Goal: Task Accomplishment & Management: Use online tool/utility

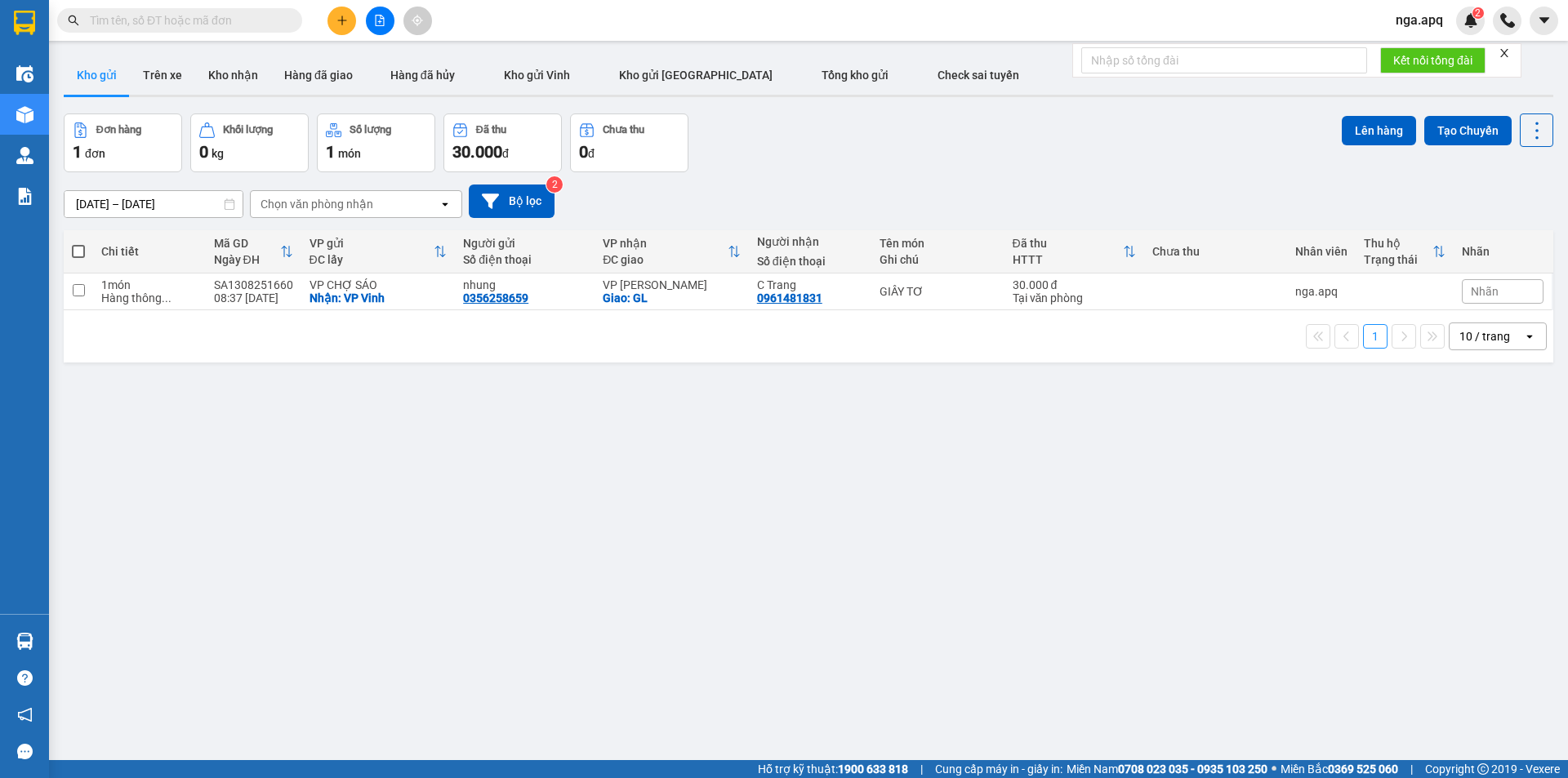
click at [80, 245] on span at bounding box center [78, 252] width 13 height 13
click at [78, 243] on input "checkbox" at bounding box center [78, 243] width 0 height 0
checkbox input "true"
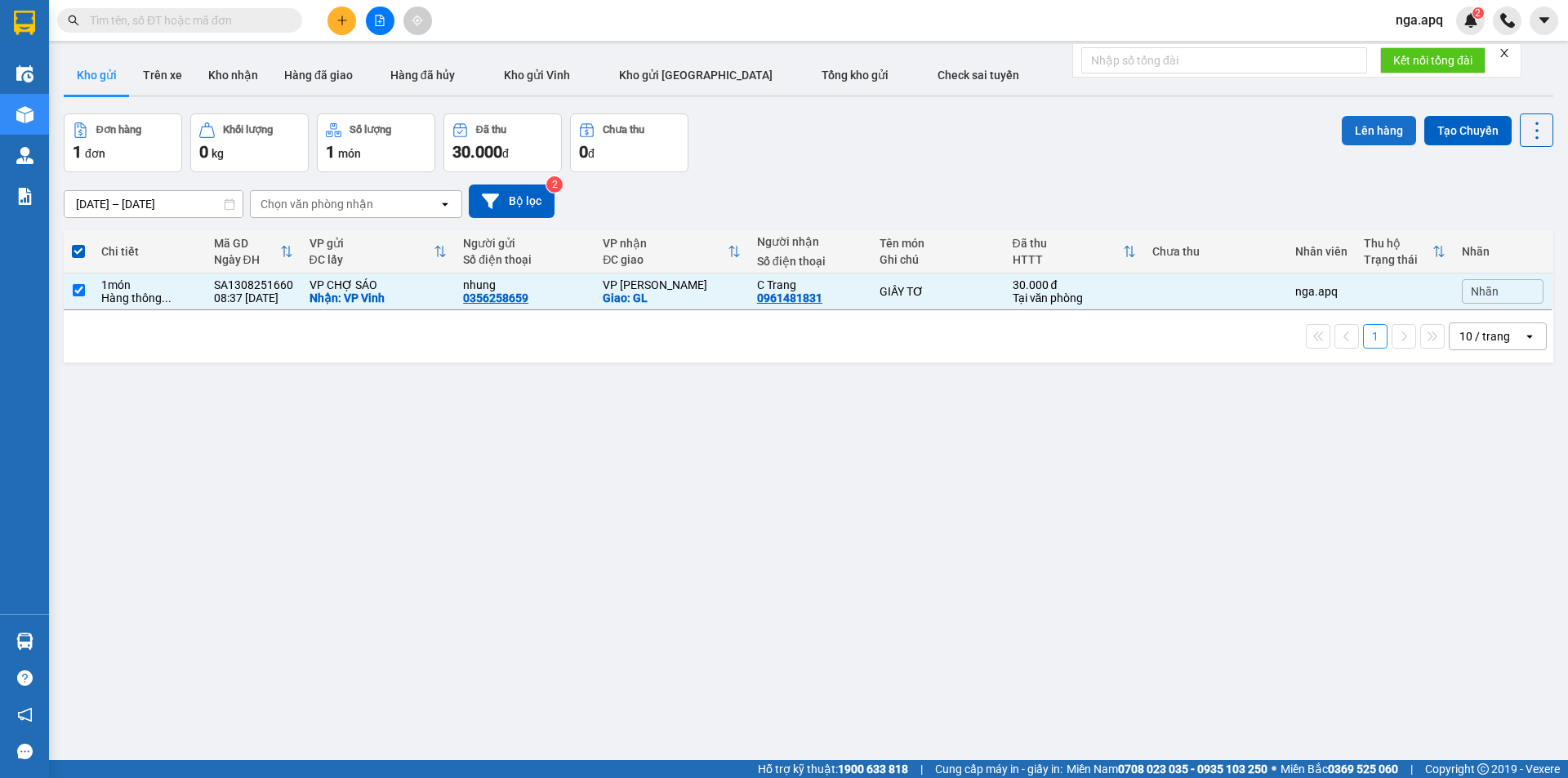
click at [1368, 132] on button "Lên hàng" at bounding box center [1379, 131] width 74 height 30
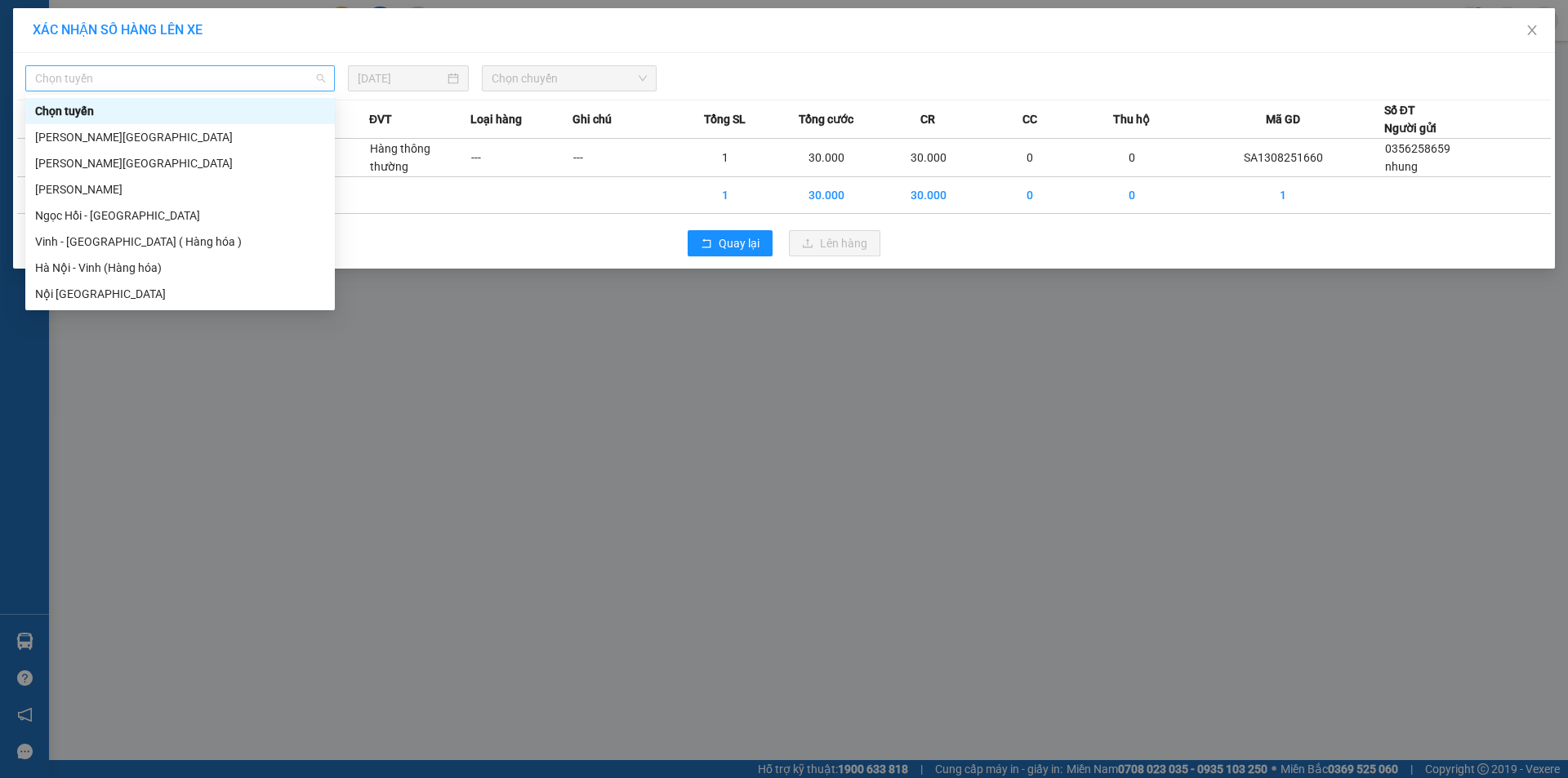
click at [69, 80] on span "Chọn tuyến" at bounding box center [180, 78] width 290 height 25
click at [65, 243] on div "Vinh - [GEOGRAPHIC_DATA] ( Hàng hóa )" at bounding box center [180, 242] width 290 height 18
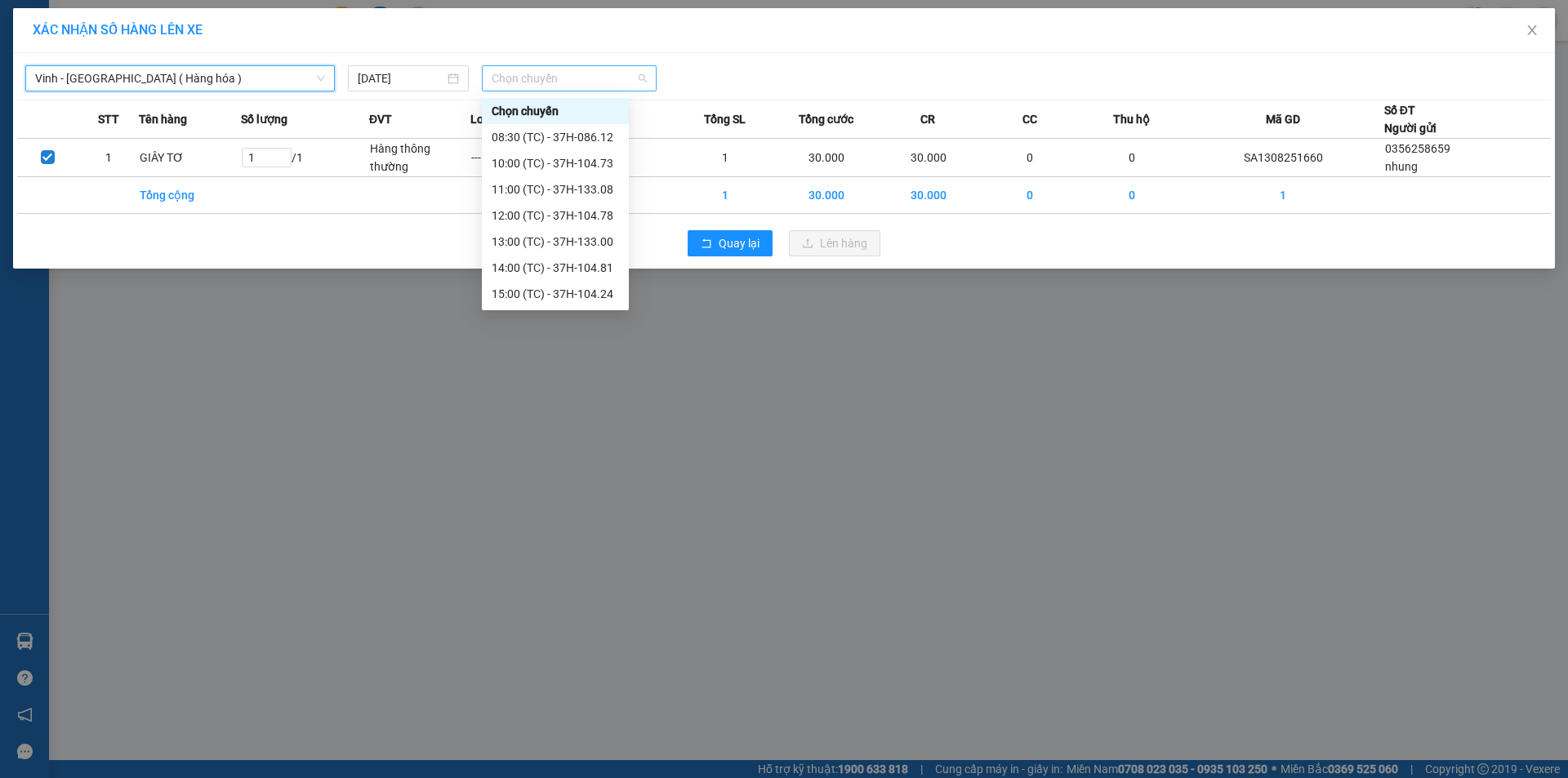
click at [540, 78] on span "Chọn chuyến" at bounding box center [569, 78] width 155 height 25
click at [535, 191] on div "11:00 (TC) - 37H-133.08" at bounding box center [555, 189] width 128 height 18
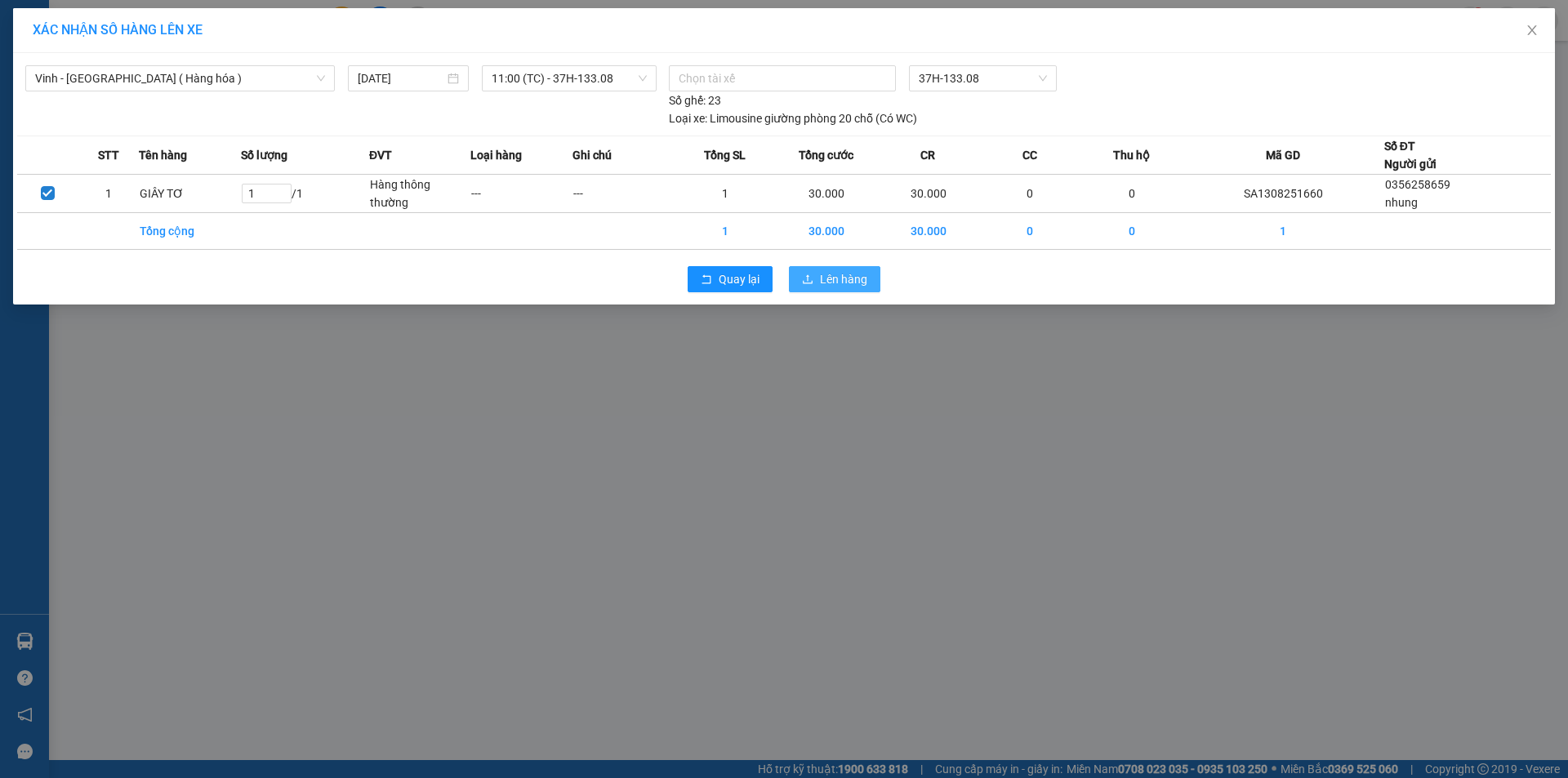
click at [845, 272] on span "Lên hàng" at bounding box center [844, 280] width 48 height 18
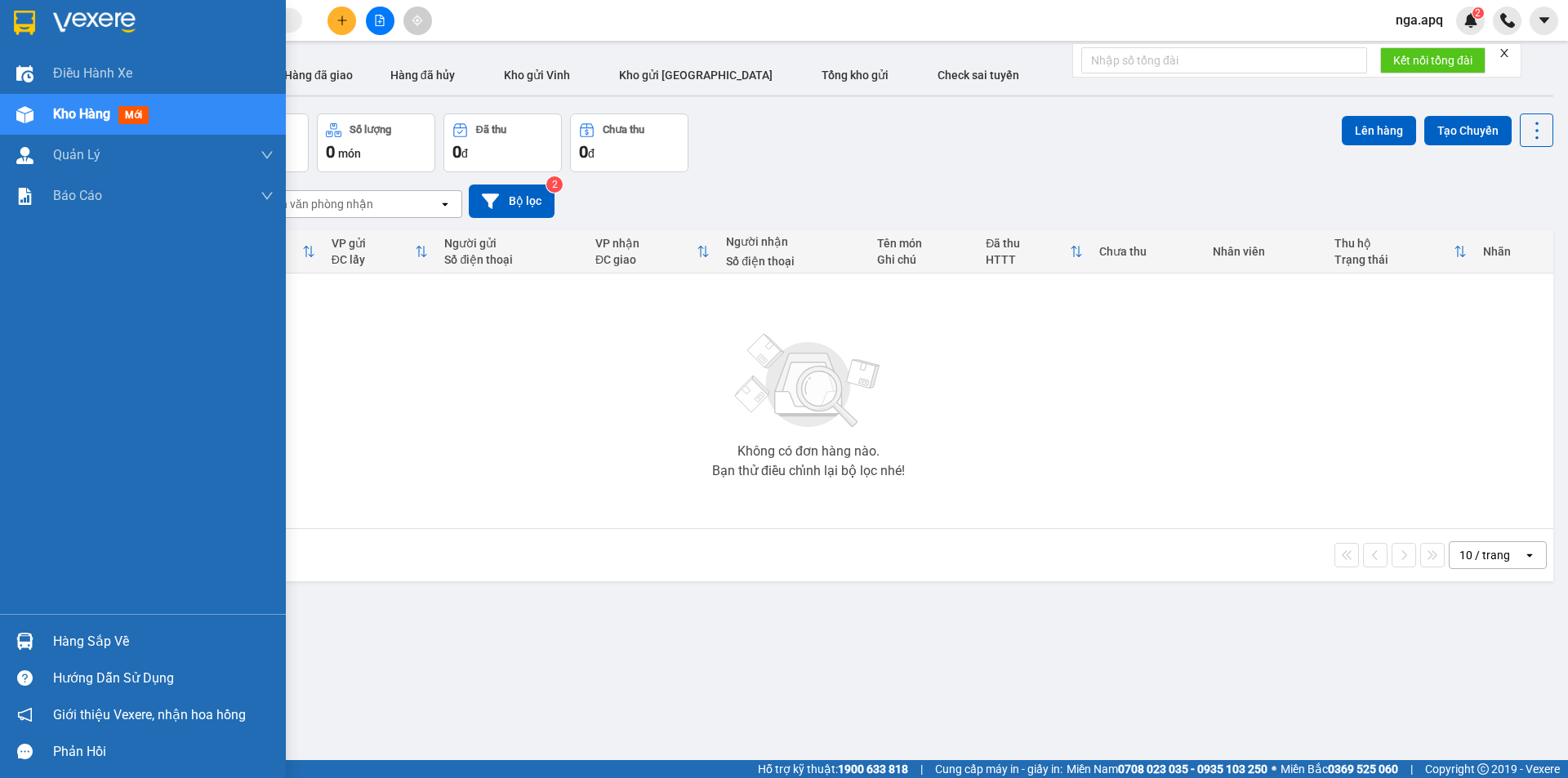
click at [21, 637] on img at bounding box center [25, 641] width 17 height 17
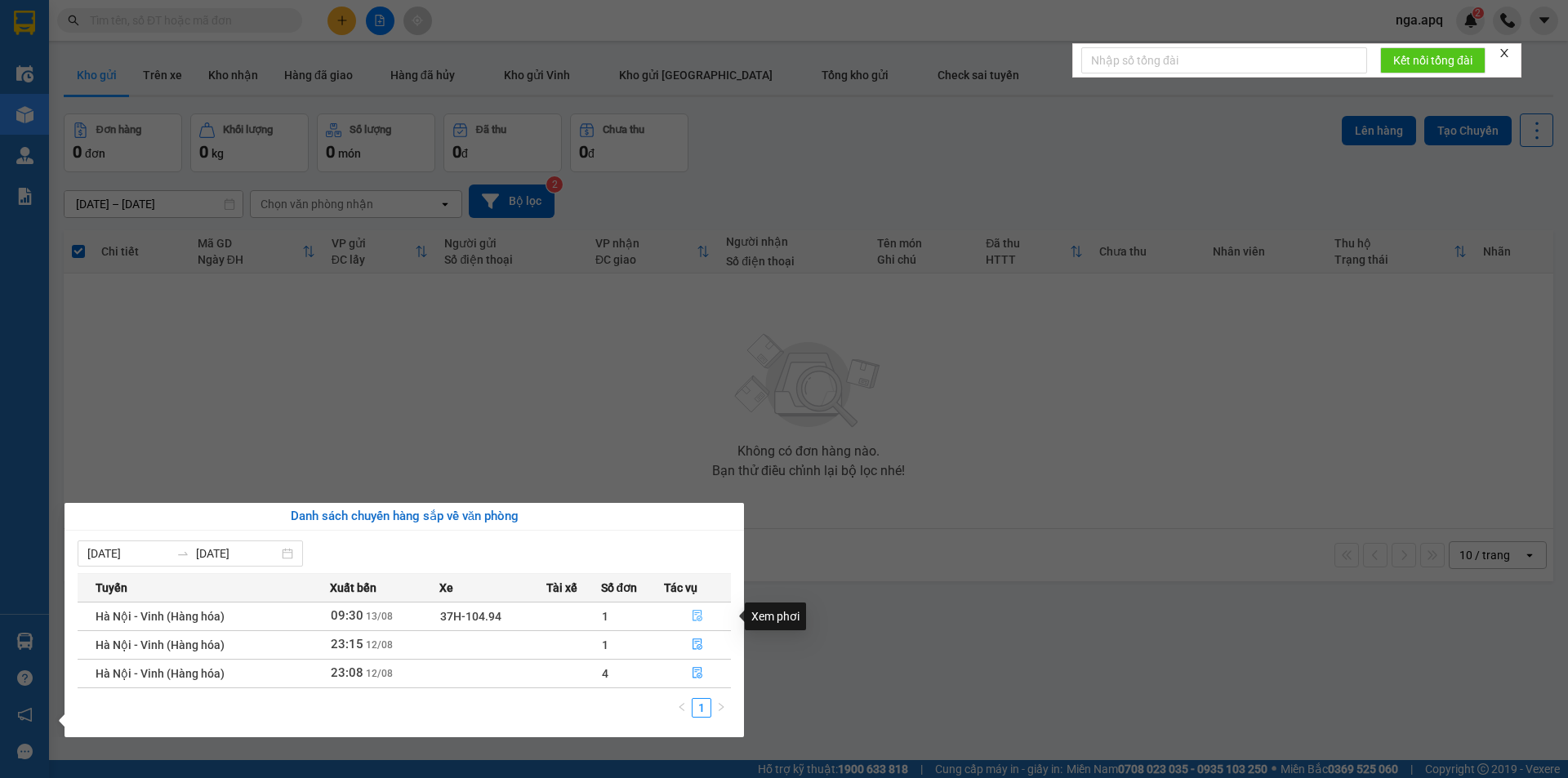
click at [694, 614] on icon "file-done" at bounding box center [698, 616] width 12 height 12
